Goal: Find specific page/section: Find specific page/section

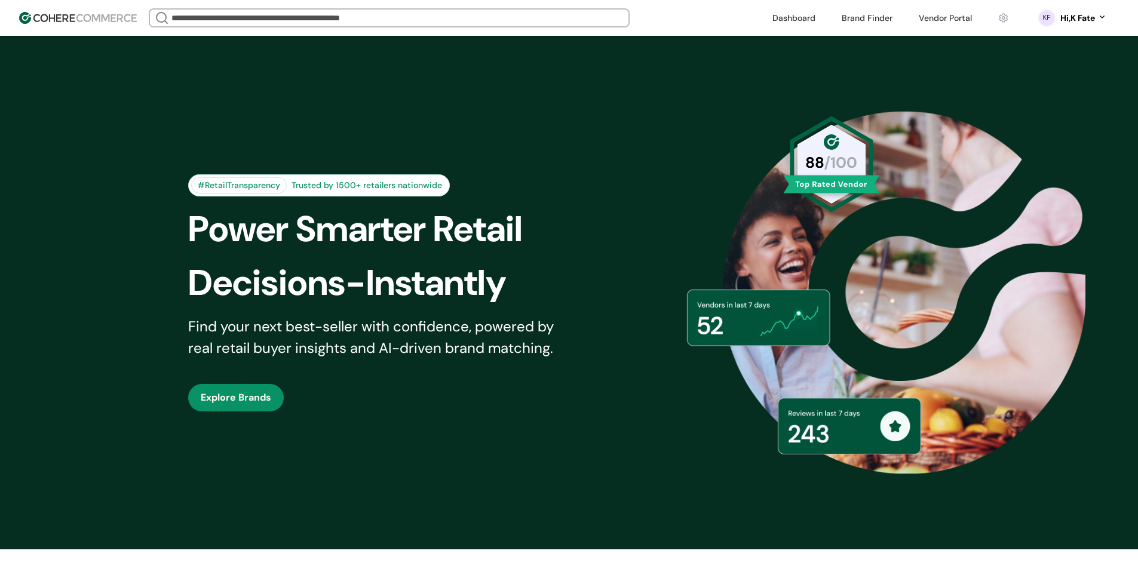
drag, startPoint x: 1054, startPoint y: 80, endPoint x: 1038, endPoint y: 71, distance: 18.4
click at [1054, 80] on div "#RetailTransparency Trusted by 1500+ retailers nationwide Power Smarter Retail …" at bounding box center [569, 293] width 1138 height 514
click at [945, 20] on link at bounding box center [944, 18] width 67 height 18
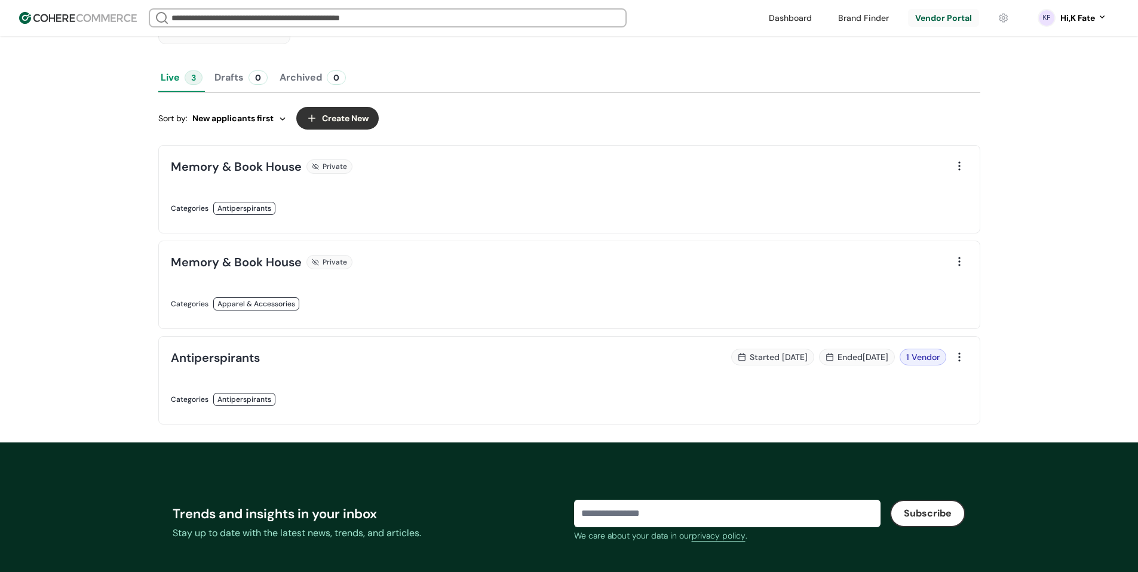
scroll to position [299, 0]
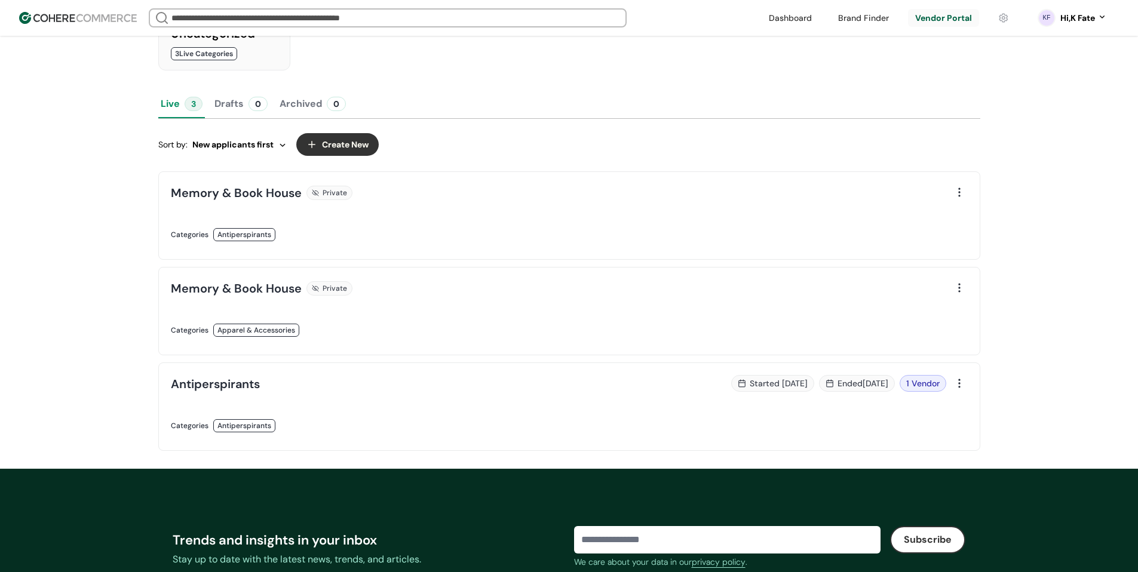
click at [562, 438] on link at bounding box center [366, 438] width 391 height 0
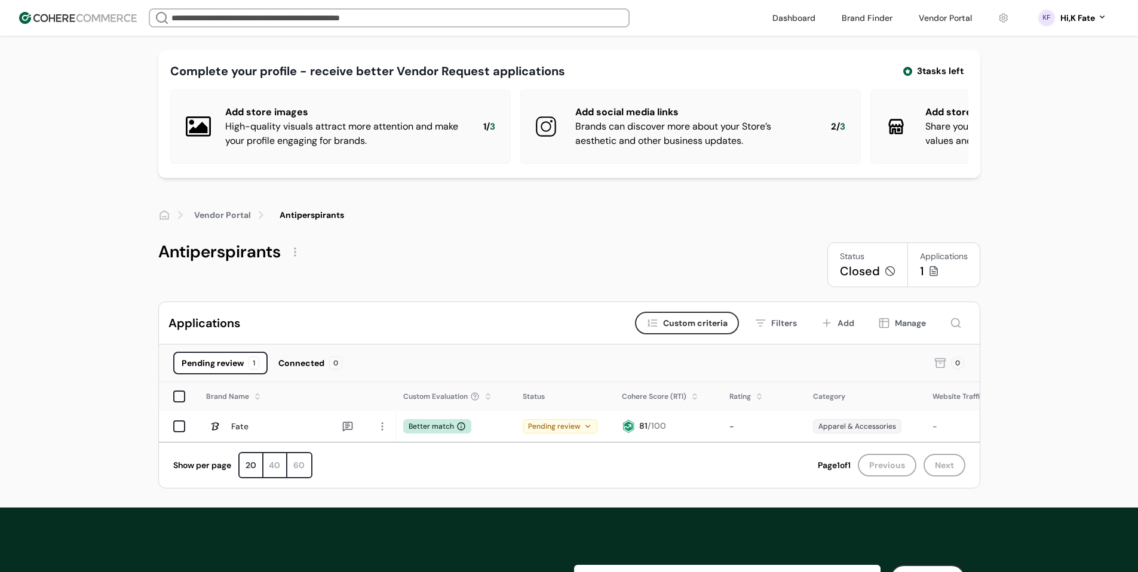
click at [1063, 250] on div "Vendor Portal Antiperspirants Antiperspirants Status Closed Applications 1" at bounding box center [569, 247] width 1138 height 81
click at [697, 330] on span "Custom criteria" at bounding box center [695, 323] width 64 height 13
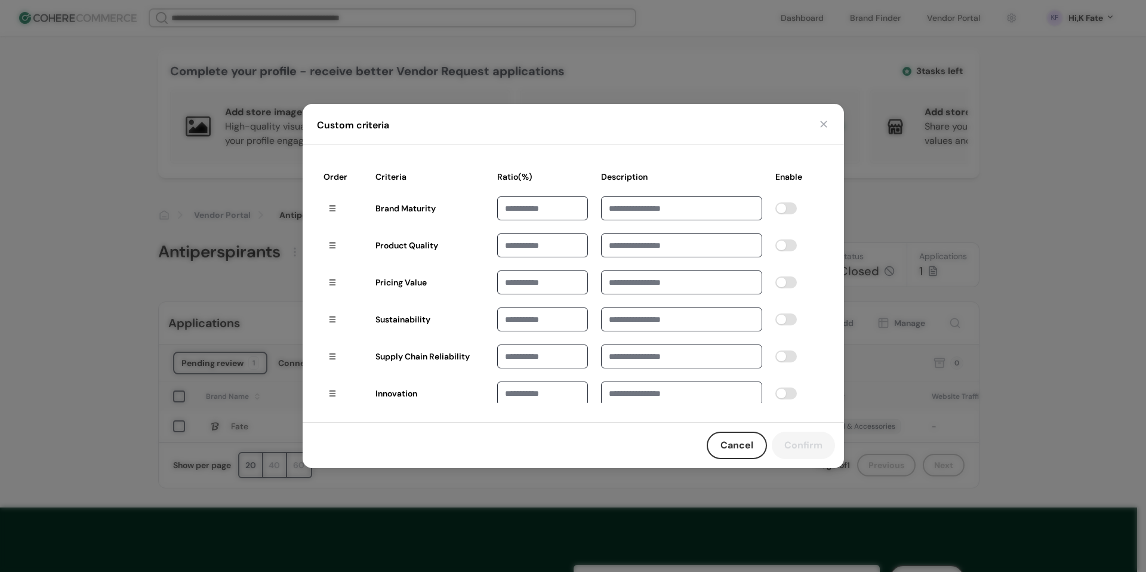
click at [823, 127] on button "button" at bounding box center [824, 124] width 12 height 12
